Goal: Information Seeking & Learning: Find specific fact

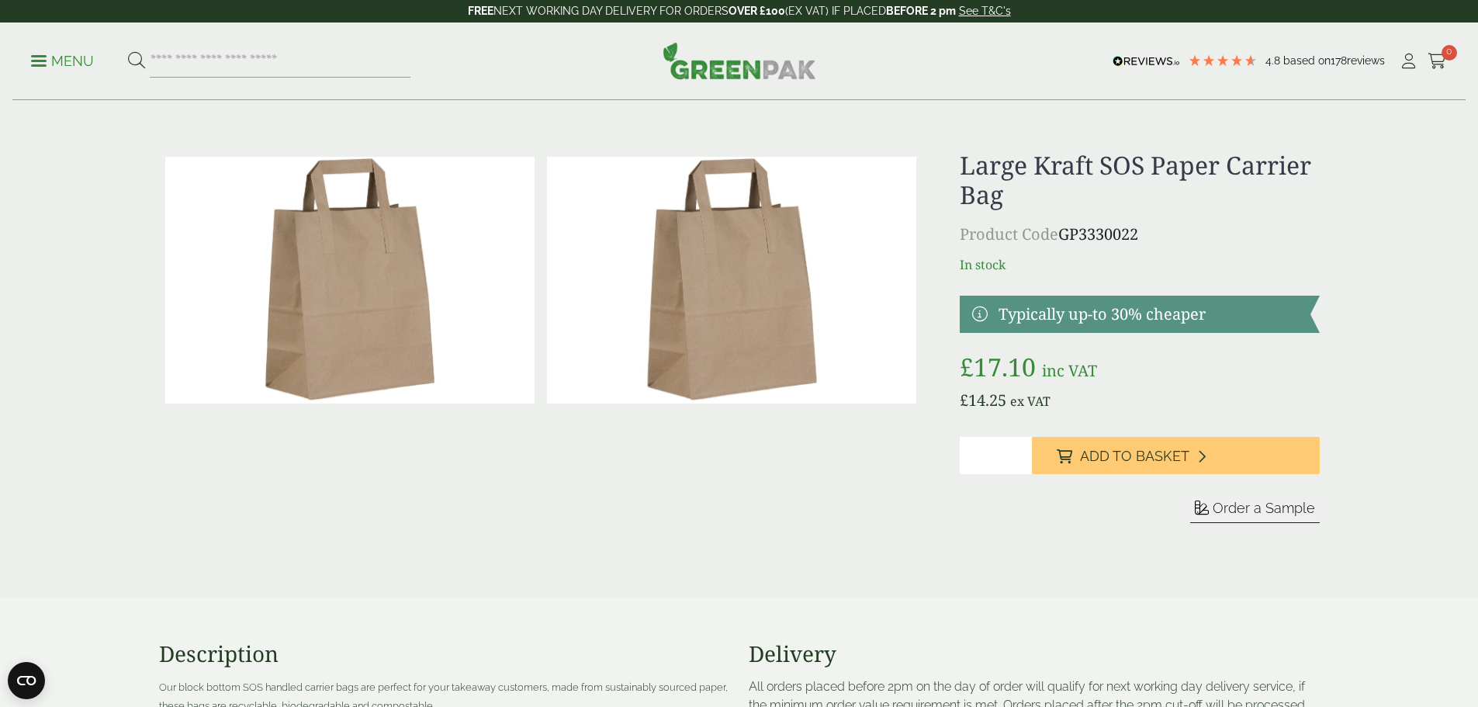
click at [40, 60] on span at bounding box center [39, 61] width 16 height 2
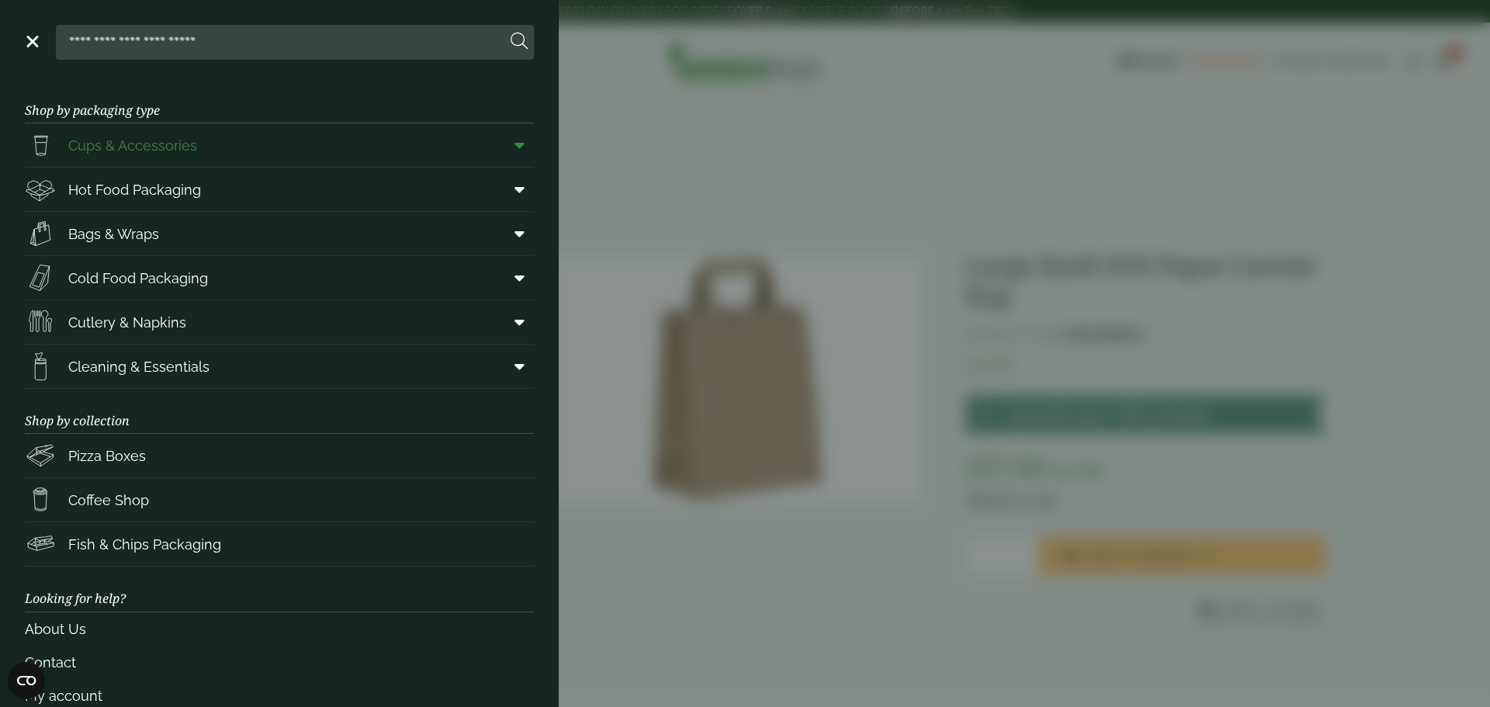
click at [515, 146] on icon at bounding box center [520, 145] width 10 height 16
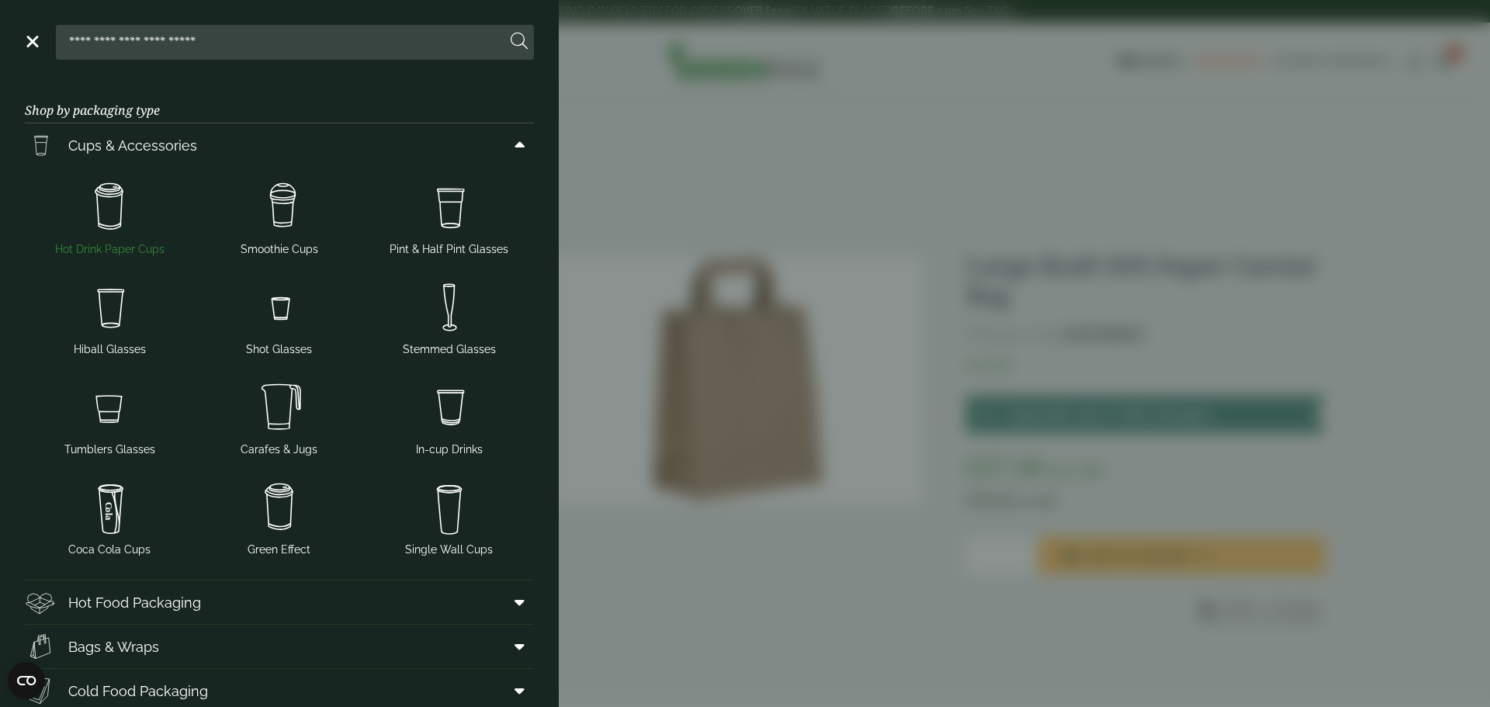
click at [94, 216] on img at bounding box center [110, 207] width 158 height 62
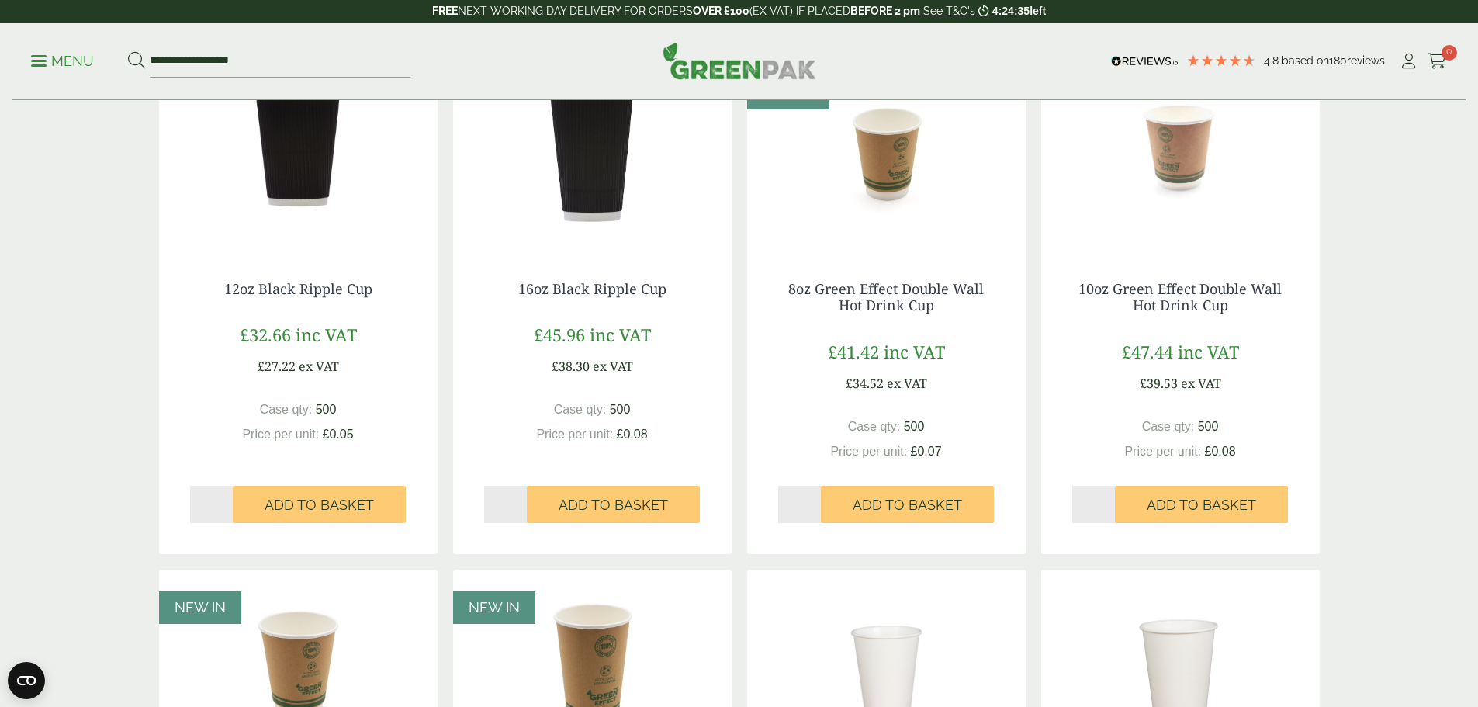
scroll to position [1319, 0]
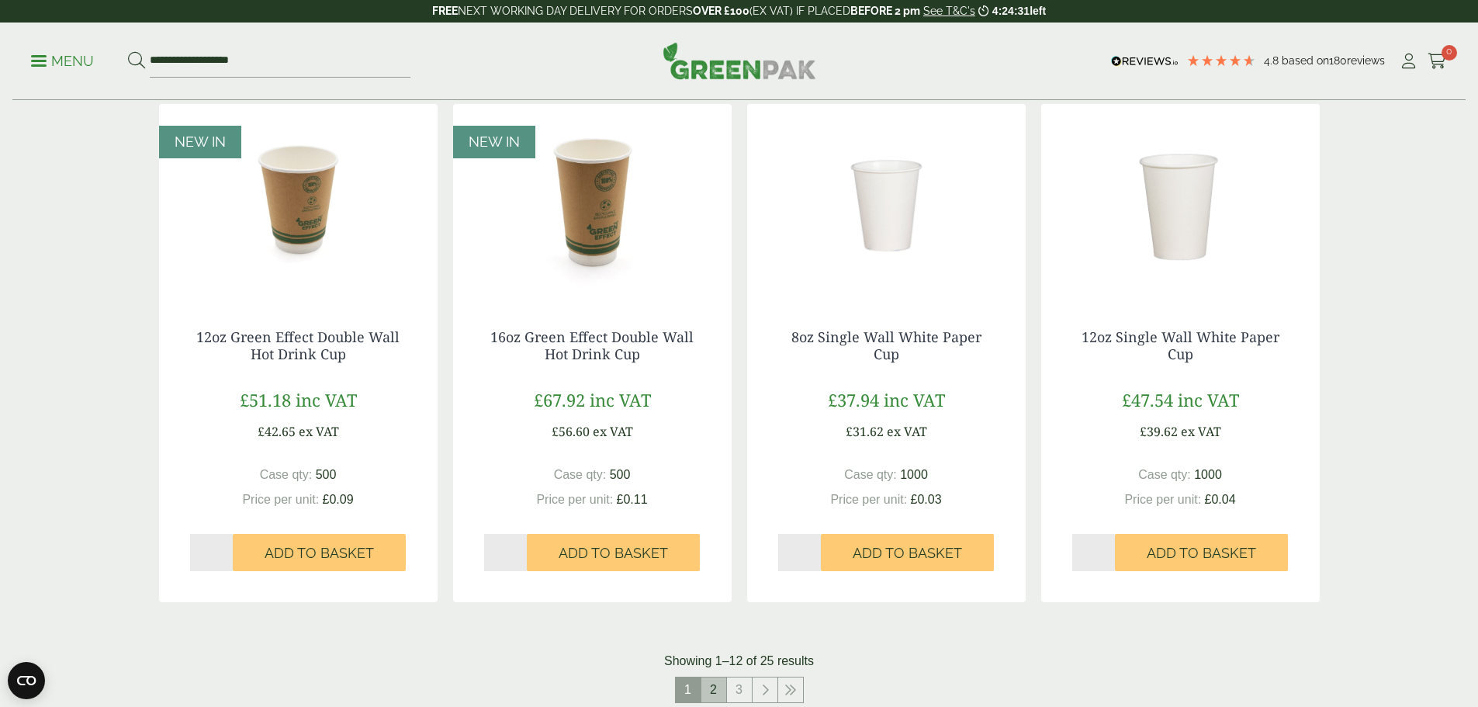
click at [712, 684] on link "2" at bounding box center [714, 689] width 25 height 25
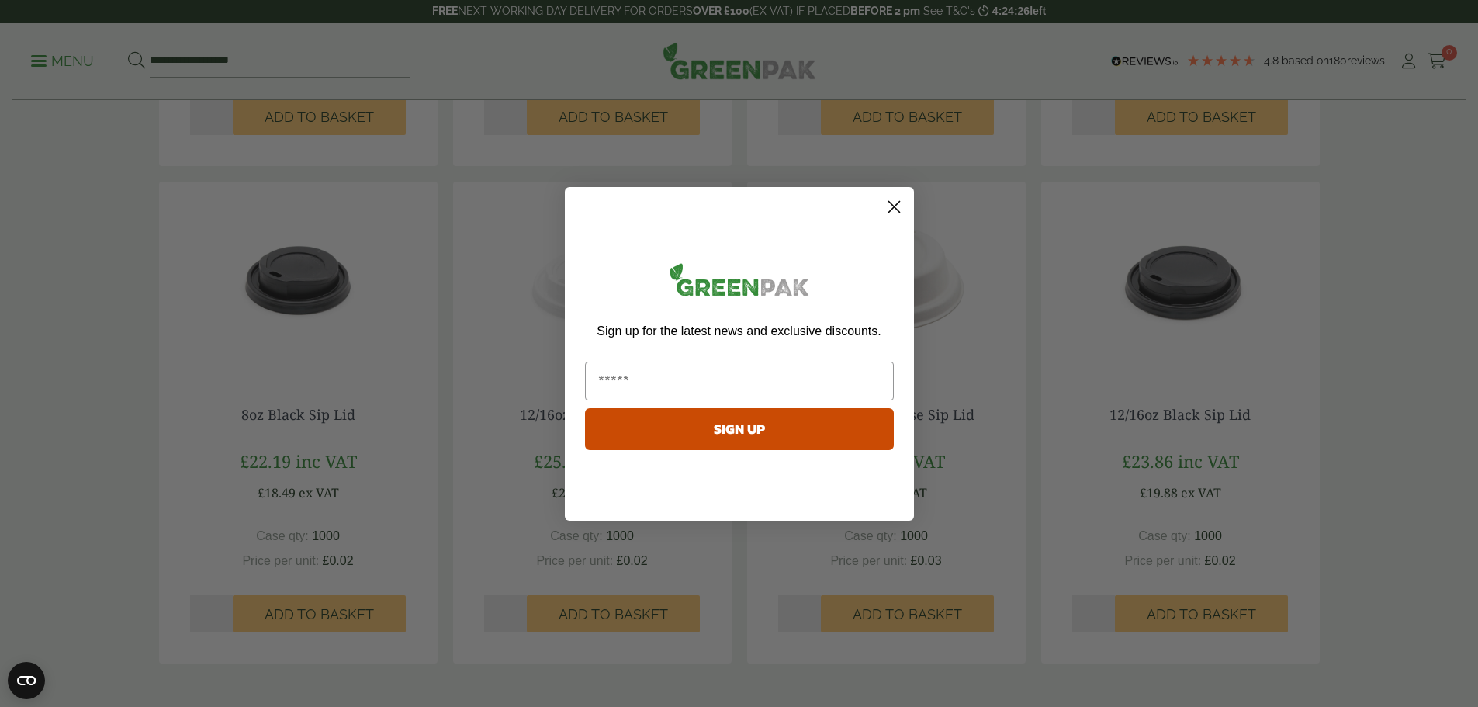
scroll to position [1397, 0]
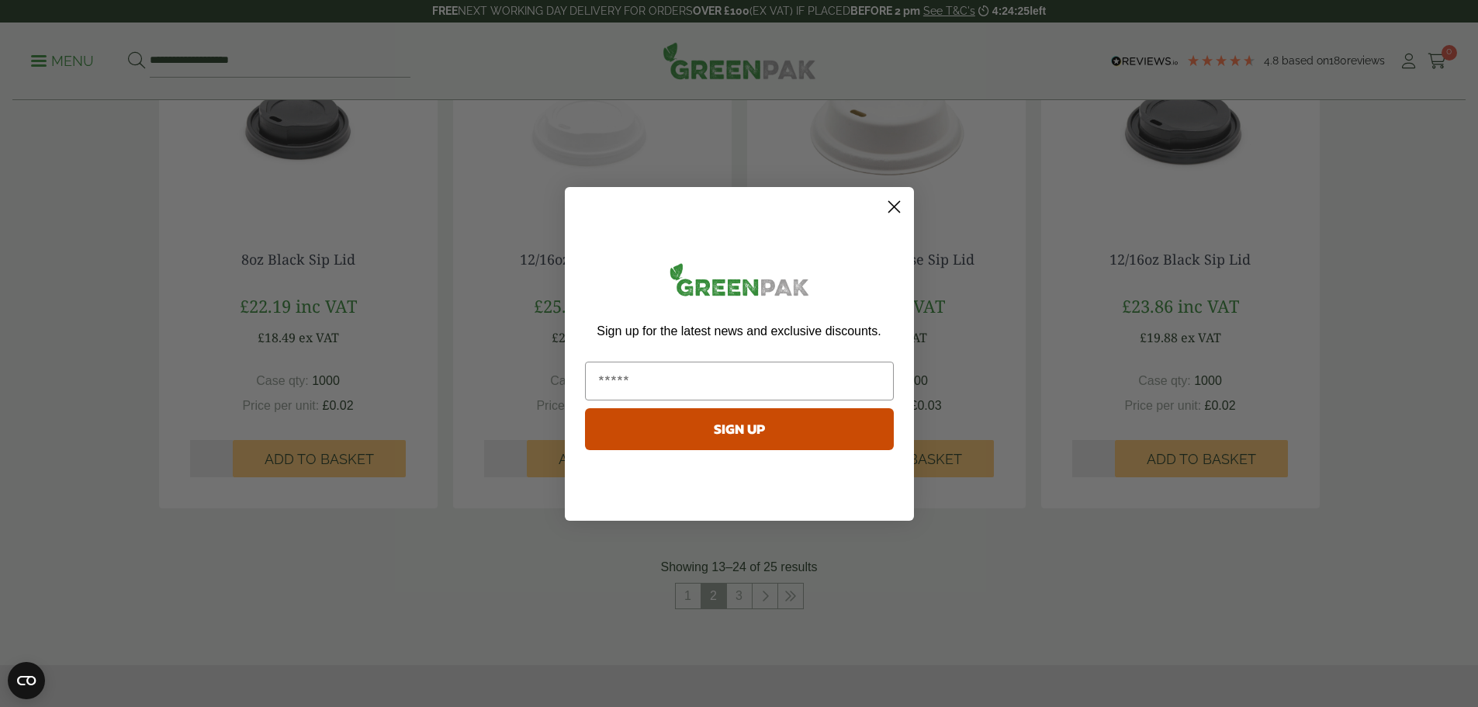
click at [895, 205] on icon "Close dialog" at bounding box center [894, 206] width 11 height 11
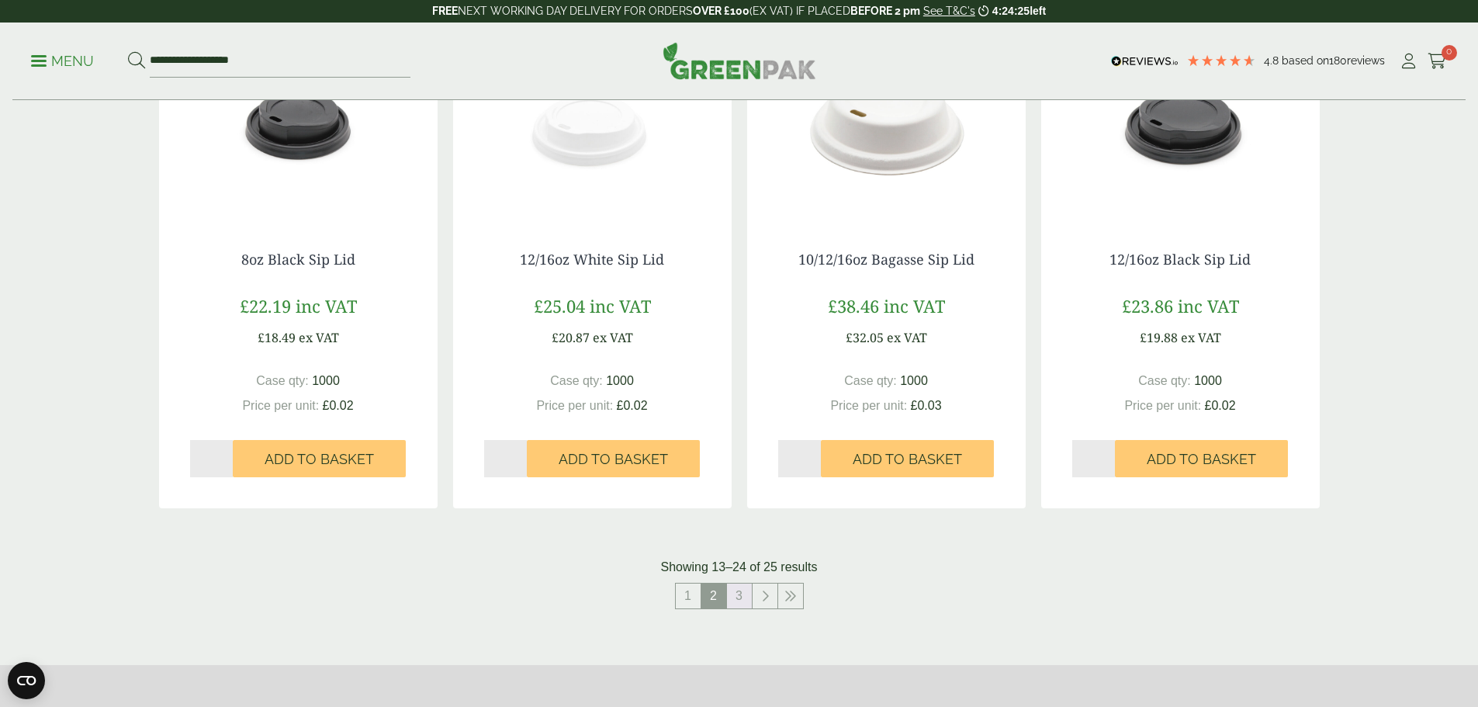
click at [740, 594] on link "3" at bounding box center [739, 596] width 25 height 25
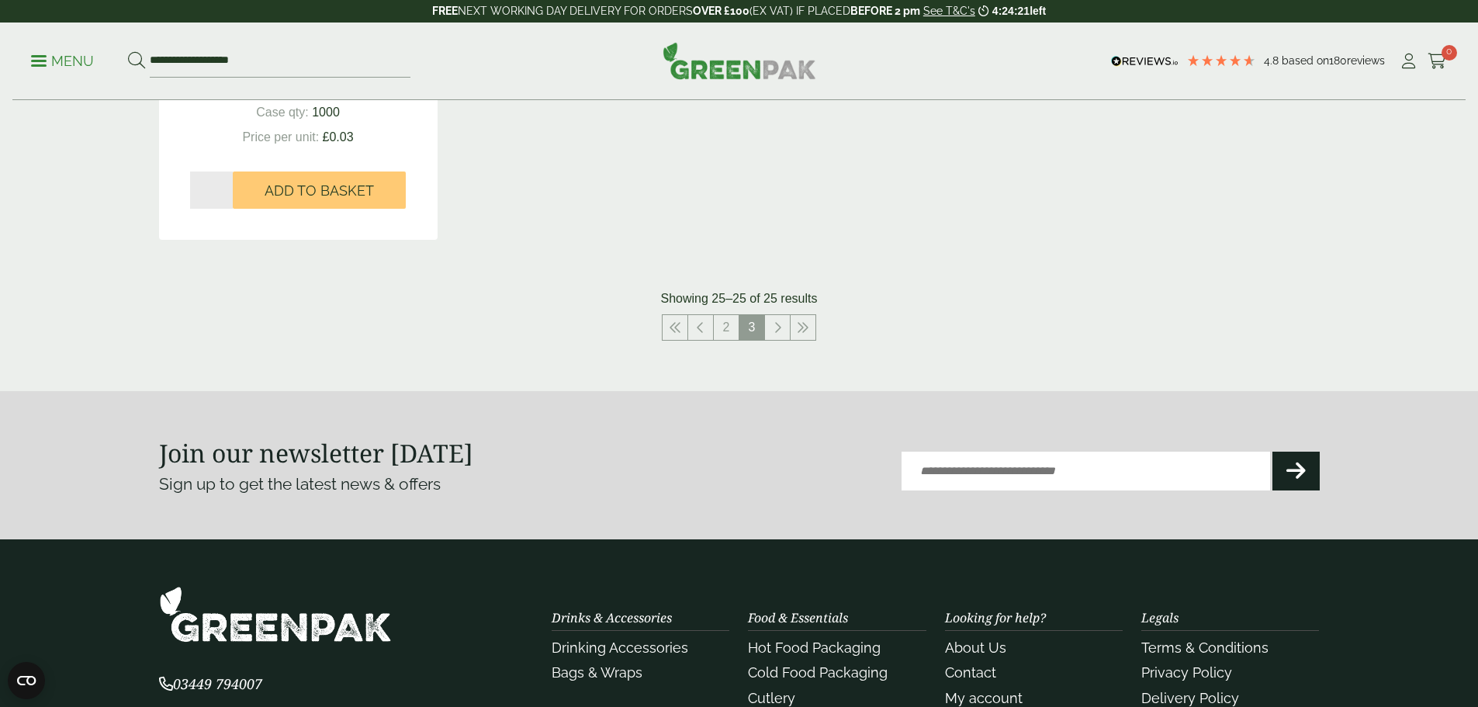
scroll to position [593, 0]
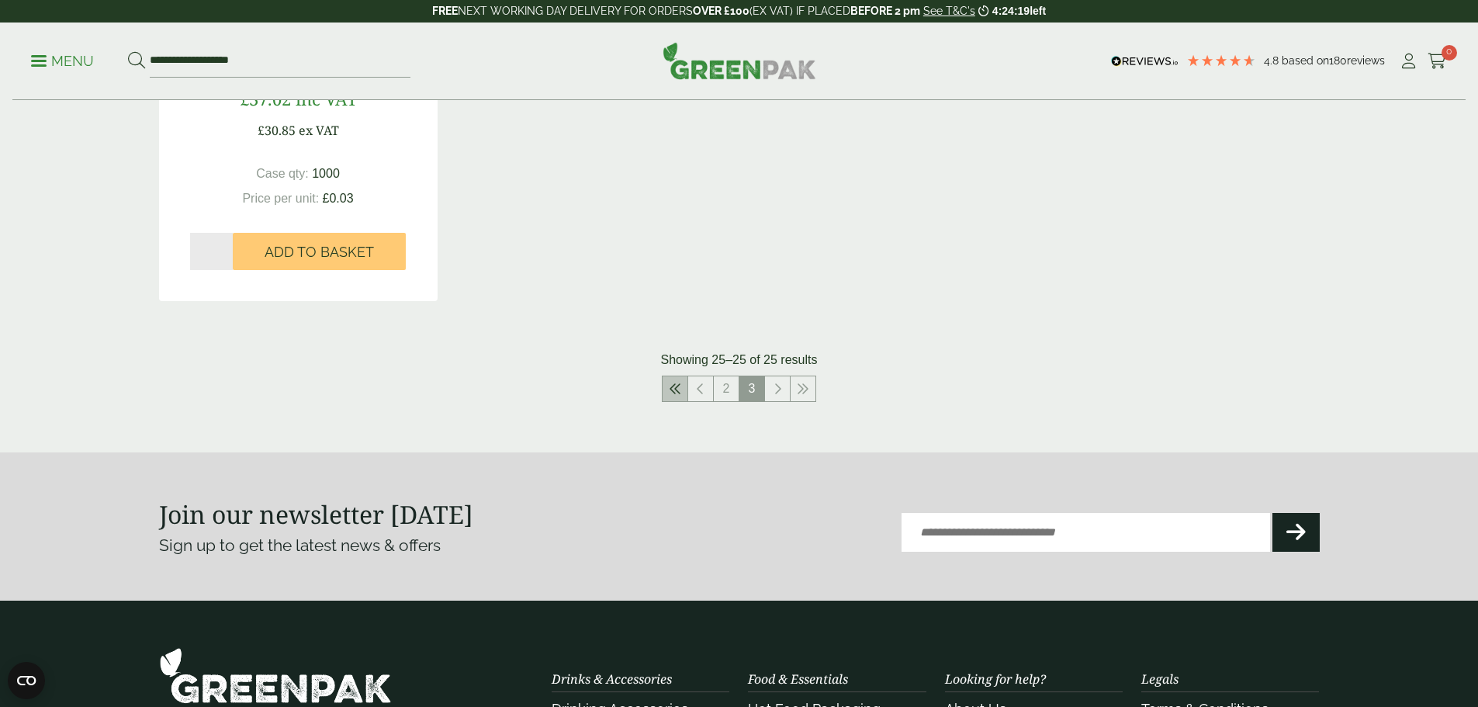
click at [672, 389] on icon at bounding box center [675, 389] width 12 height 12
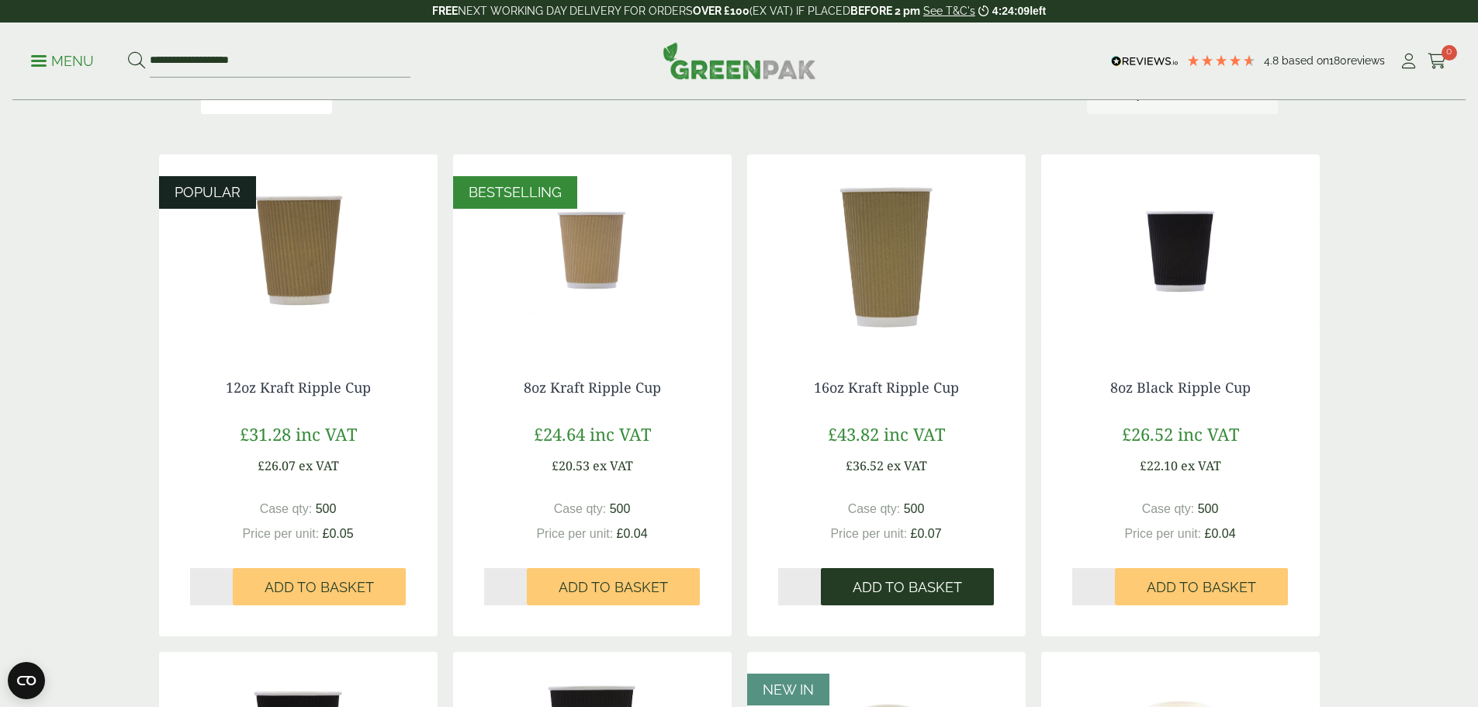
scroll to position [388, 0]
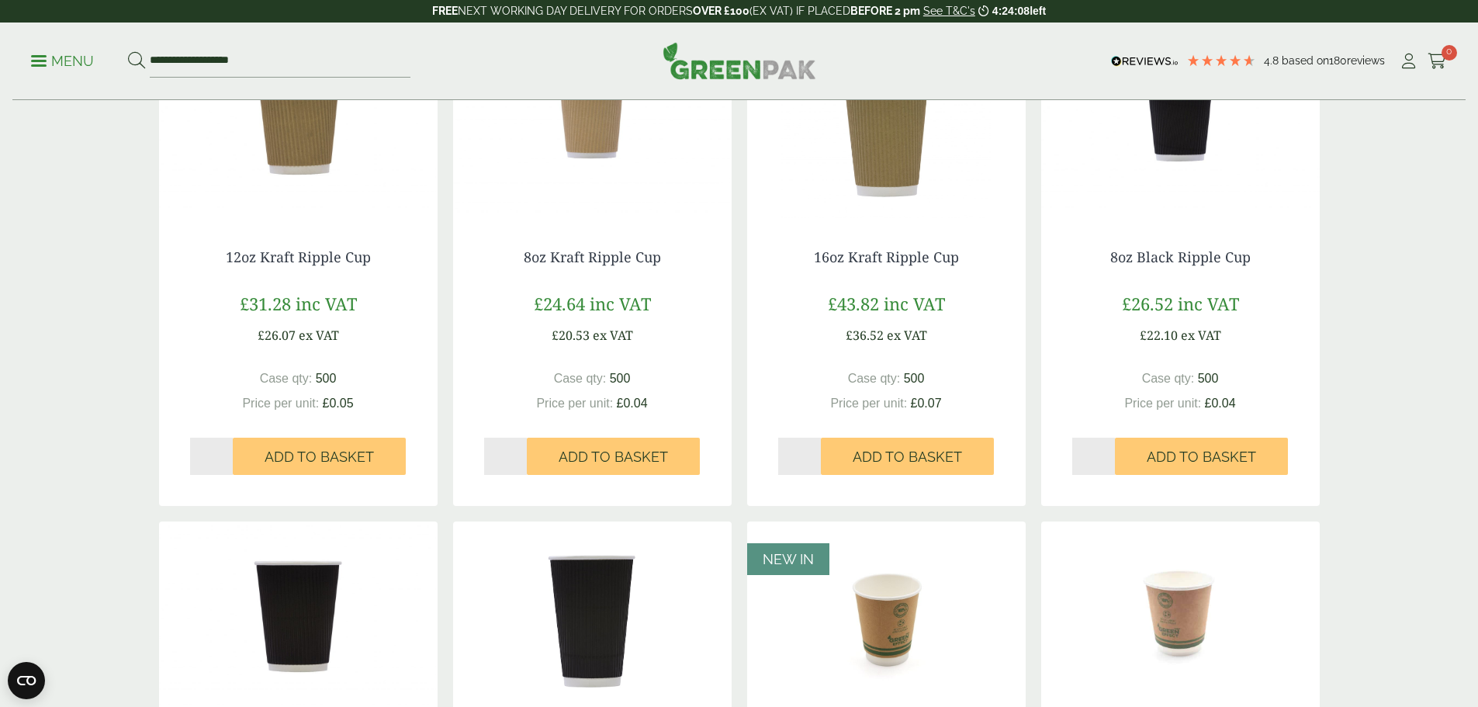
click at [596, 216] on img at bounding box center [592, 121] width 279 height 194
click at [265, 159] on img at bounding box center [298, 121] width 279 height 194
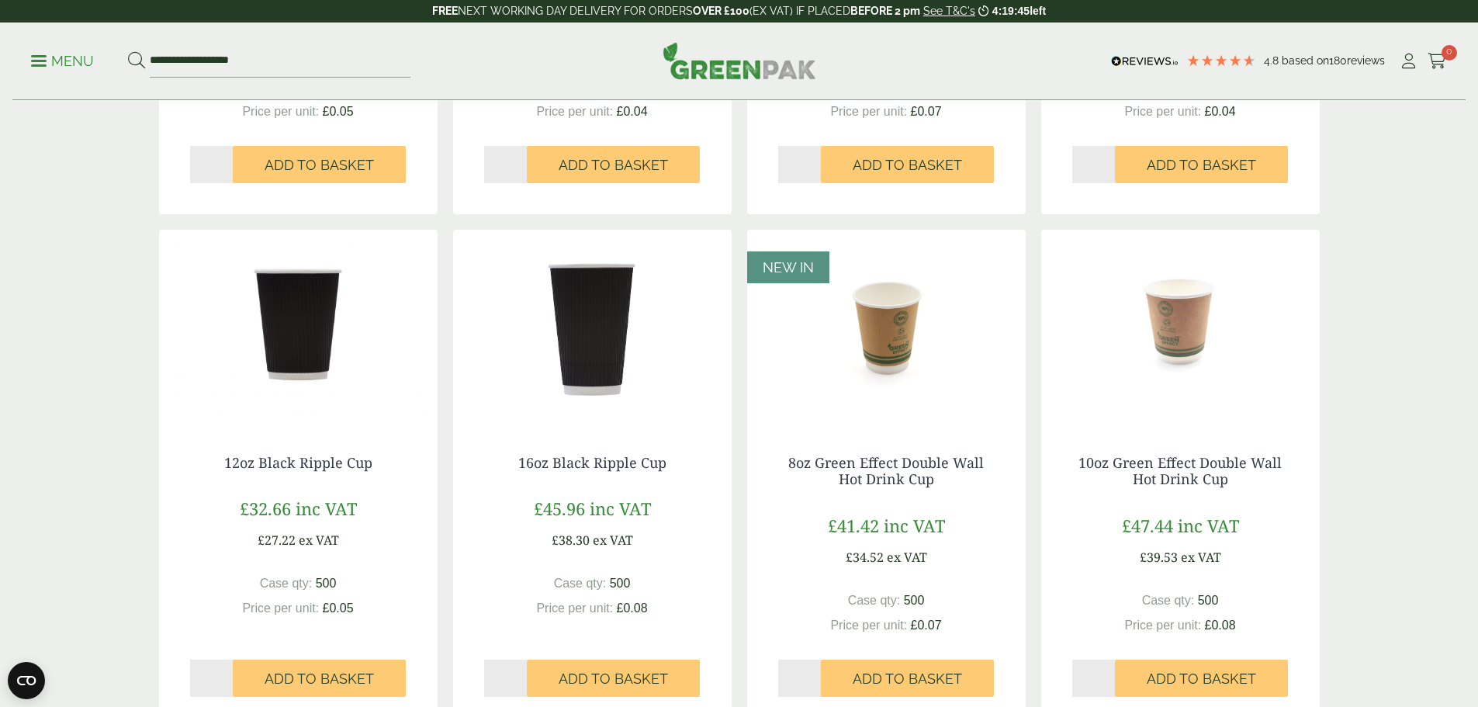
scroll to position [854, 0]
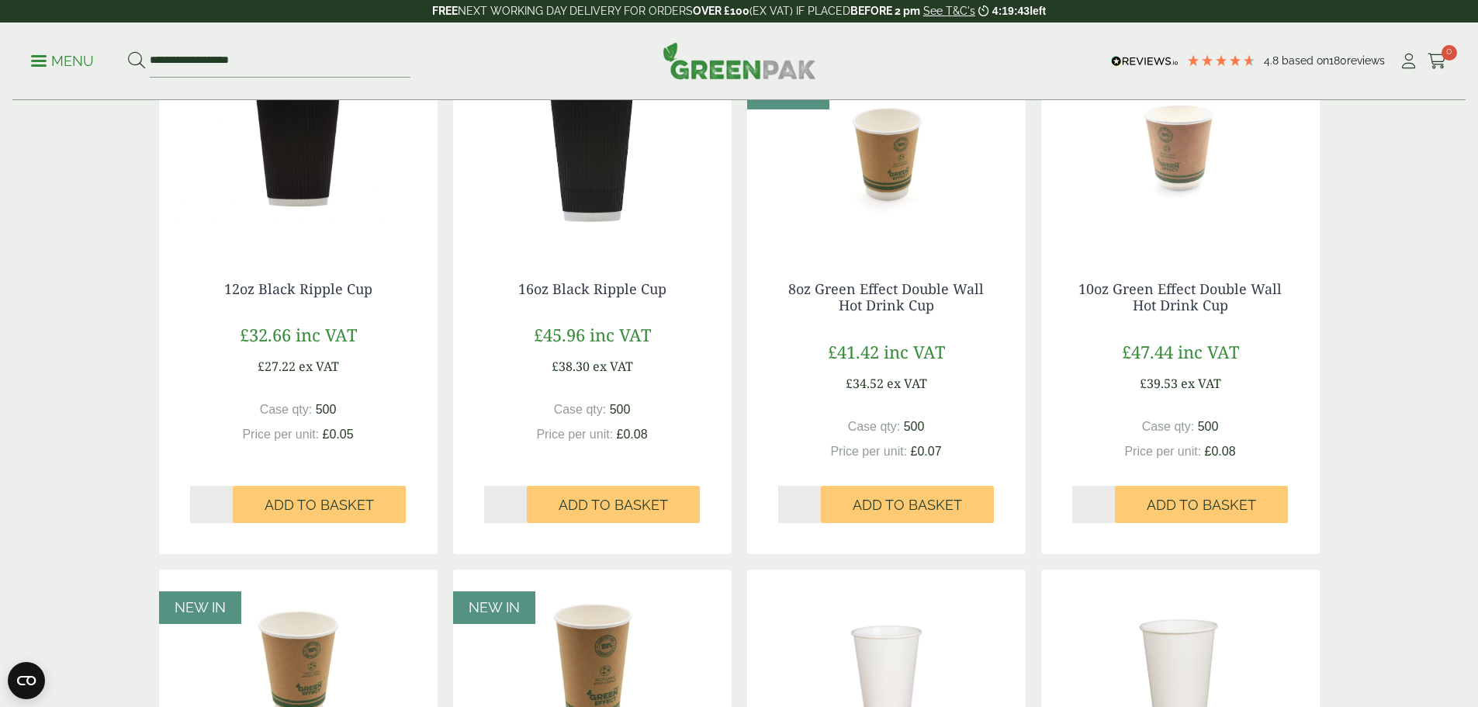
click at [896, 188] on img at bounding box center [886, 153] width 279 height 194
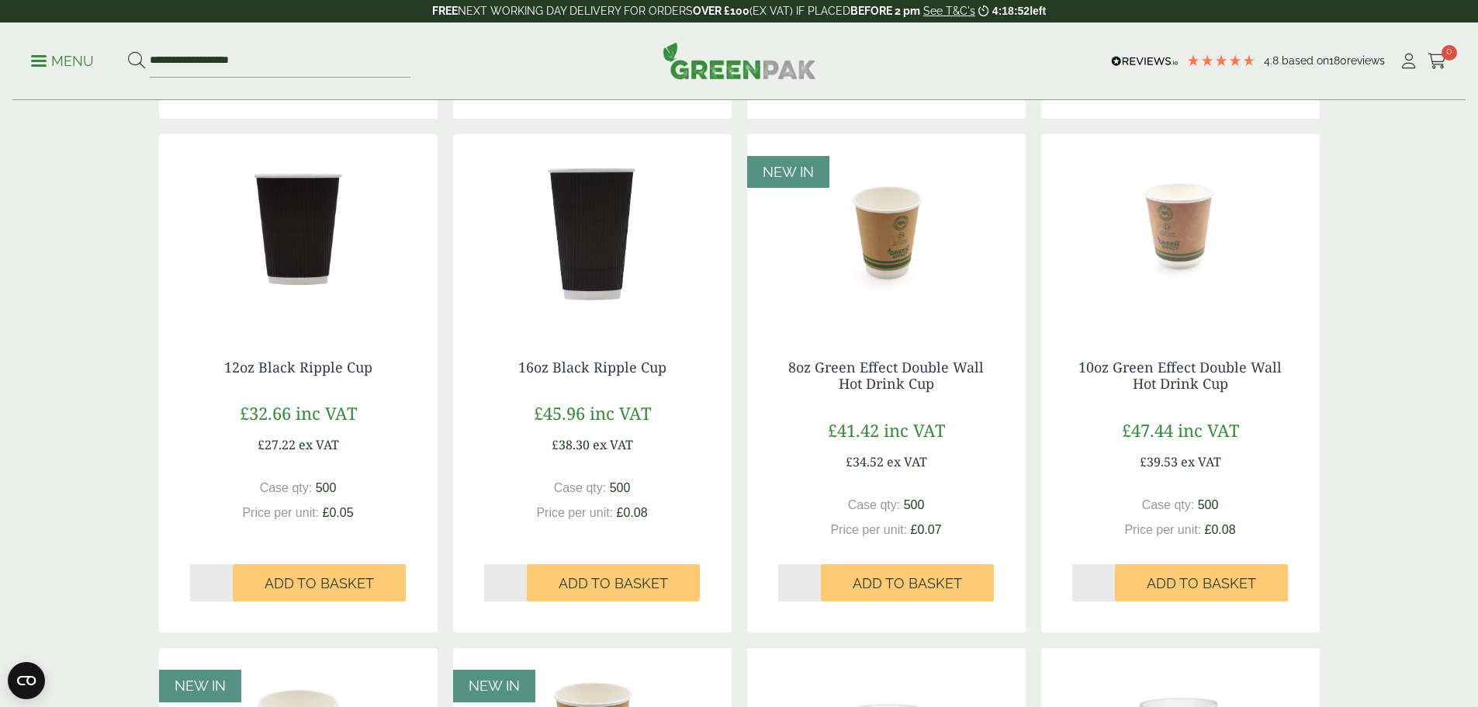
scroll to position [1086, 0]
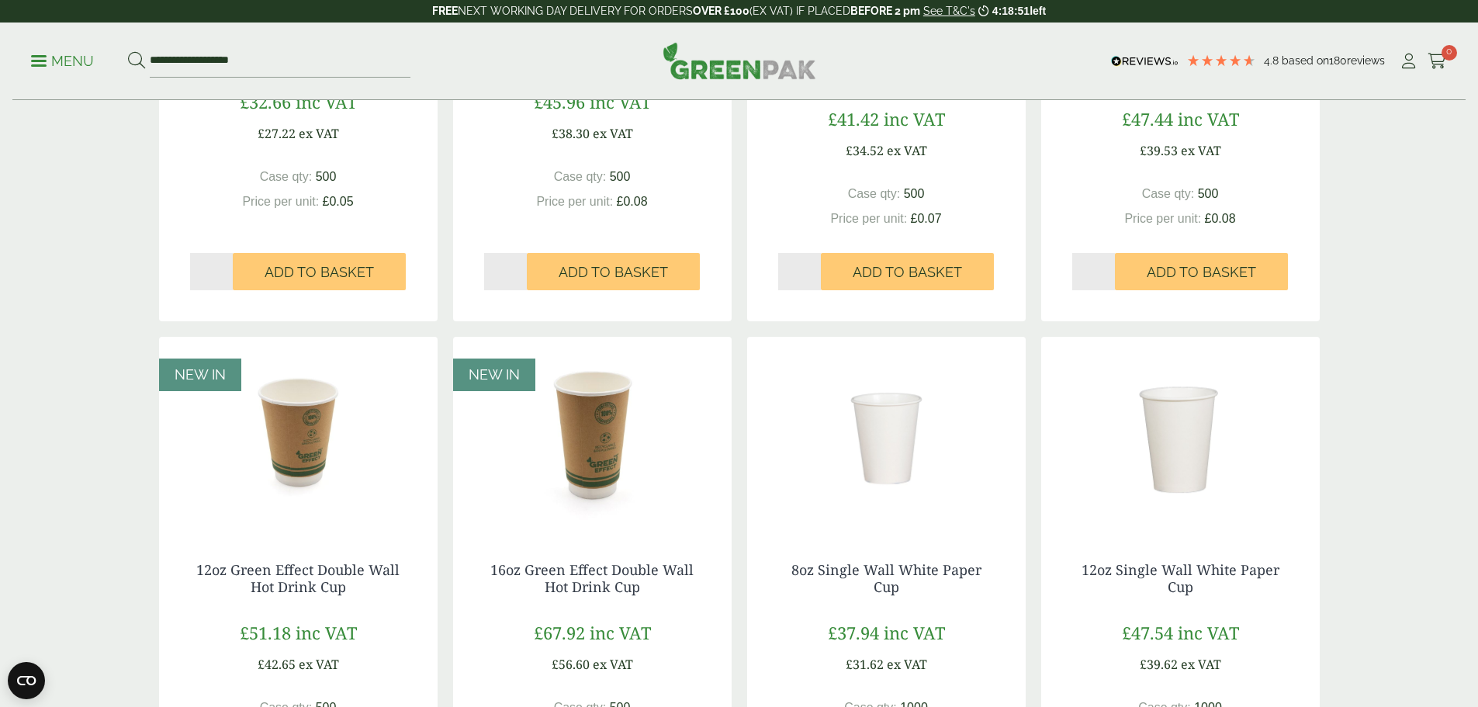
click at [304, 442] on img at bounding box center [298, 434] width 279 height 194
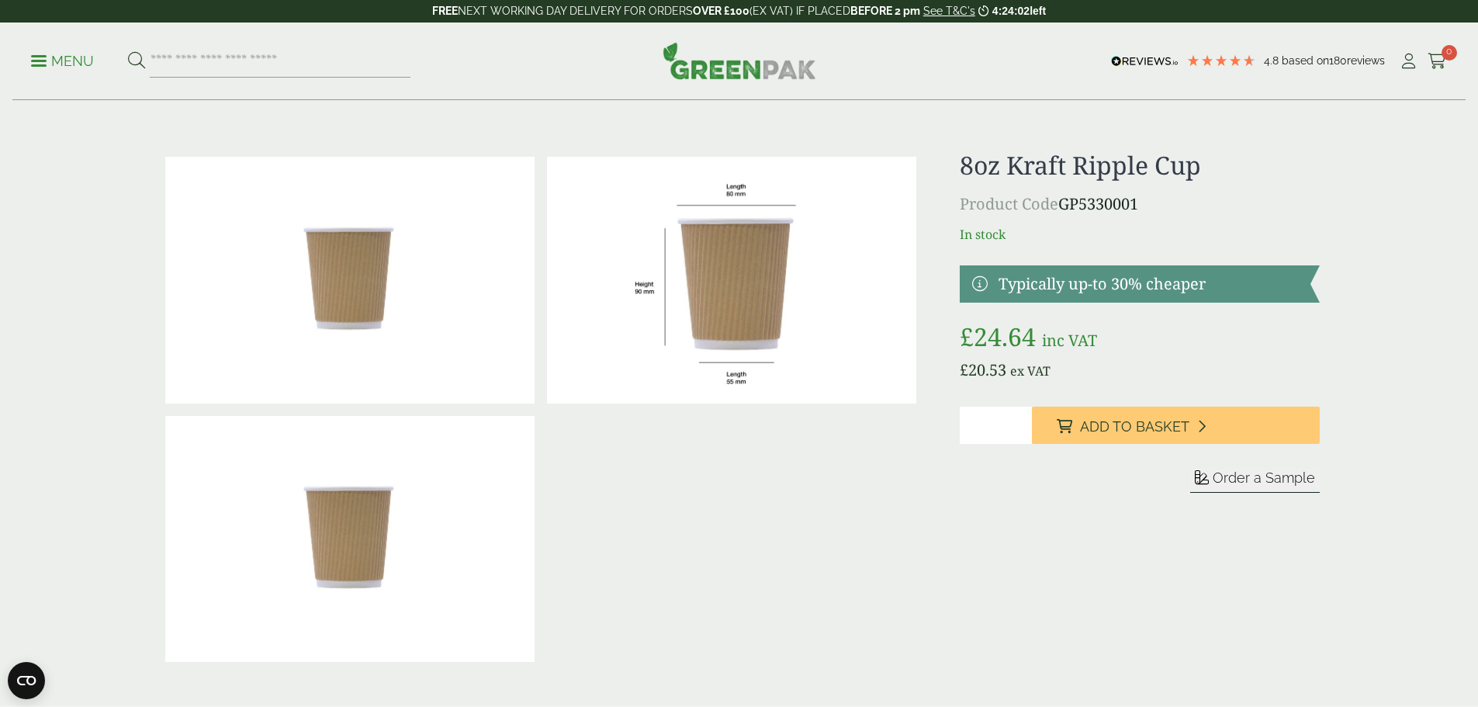
drag, startPoint x: 1157, startPoint y: 201, endPoint x: 1070, endPoint y: 213, distance: 87.8
click at [1065, 208] on p "Product Code GP5330001" at bounding box center [1139, 203] width 359 height 23
copy p "GP5330001"
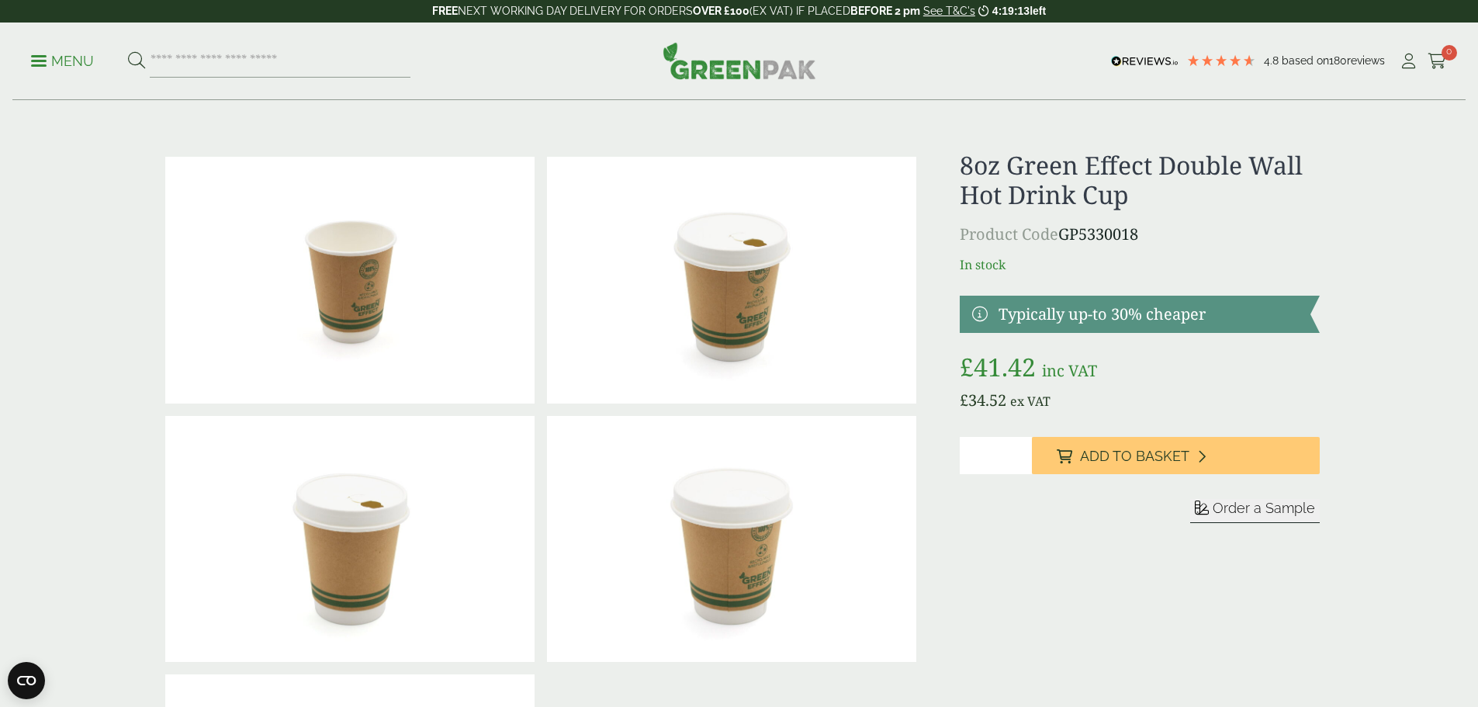
drag, startPoint x: 1171, startPoint y: 230, endPoint x: 1065, endPoint y: 241, distance: 106.8
click at [1065, 241] on p "Product Code GP5330018" at bounding box center [1139, 234] width 359 height 23
copy p "GP5330018"
